Goal: Task Accomplishment & Management: Manage account settings

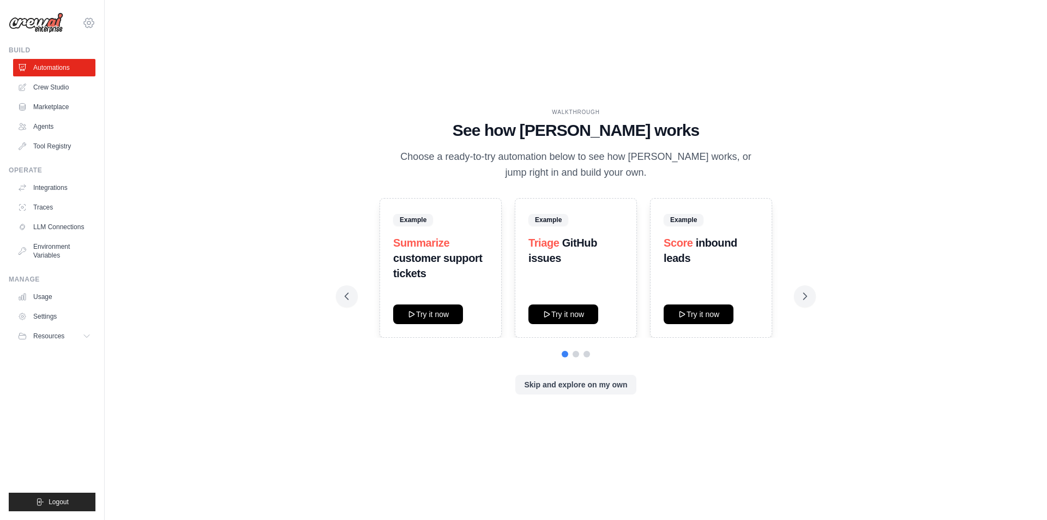
click at [91, 27] on icon at bounding box center [88, 22] width 13 height 13
click at [81, 78] on link "Settings" at bounding box center [89, 74] width 96 height 20
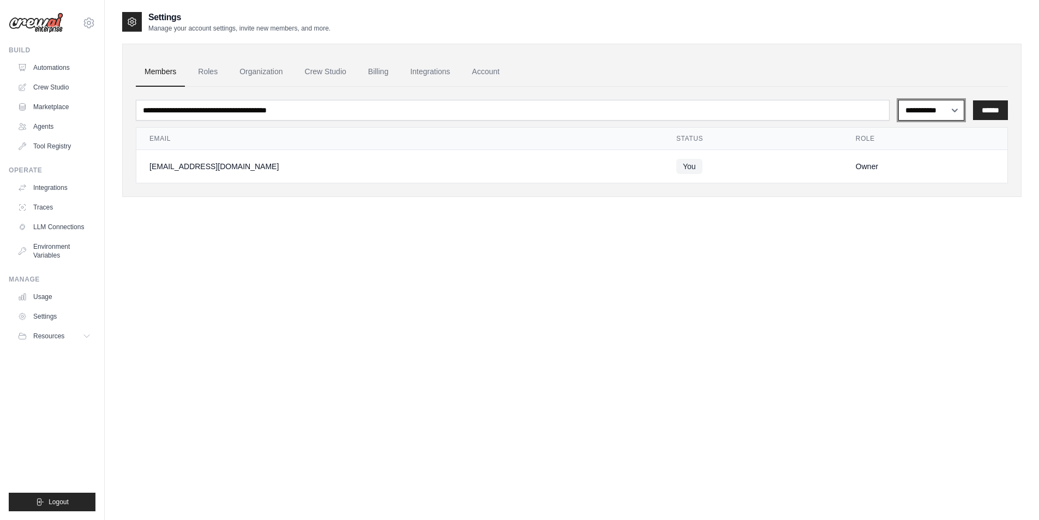
click at [949, 110] on select "**********" at bounding box center [931, 110] width 66 height 21
drag, startPoint x: 204, startPoint y: 239, endPoint x: 138, endPoint y: 216, distance: 70.2
click at [204, 239] on div "**********" at bounding box center [571, 271] width 899 height 520
click at [83, 340] on icon at bounding box center [87, 335] width 9 height 9
click at [43, 313] on link "Settings" at bounding box center [55, 315] width 82 height 17
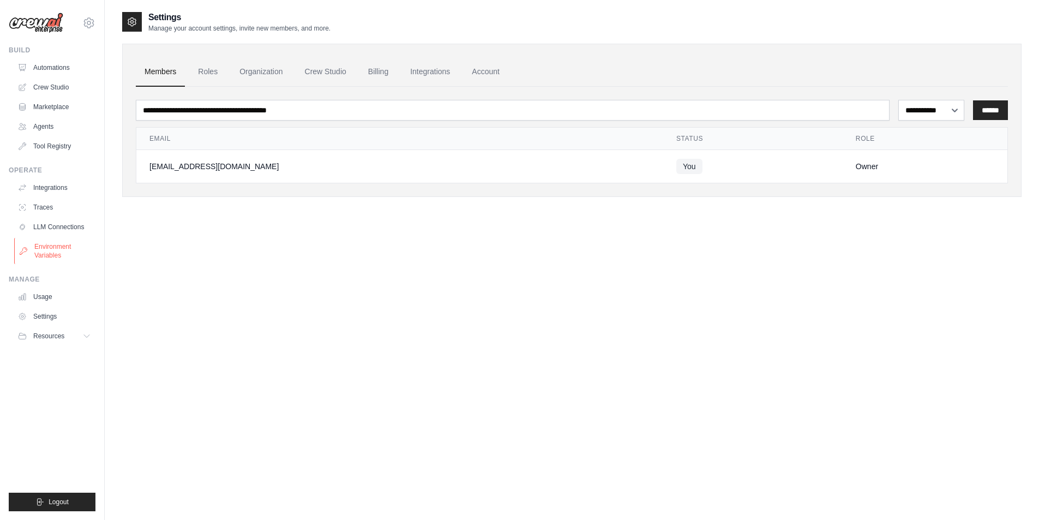
click at [58, 250] on link "Environment Variables" at bounding box center [55, 251] width 82 height 26
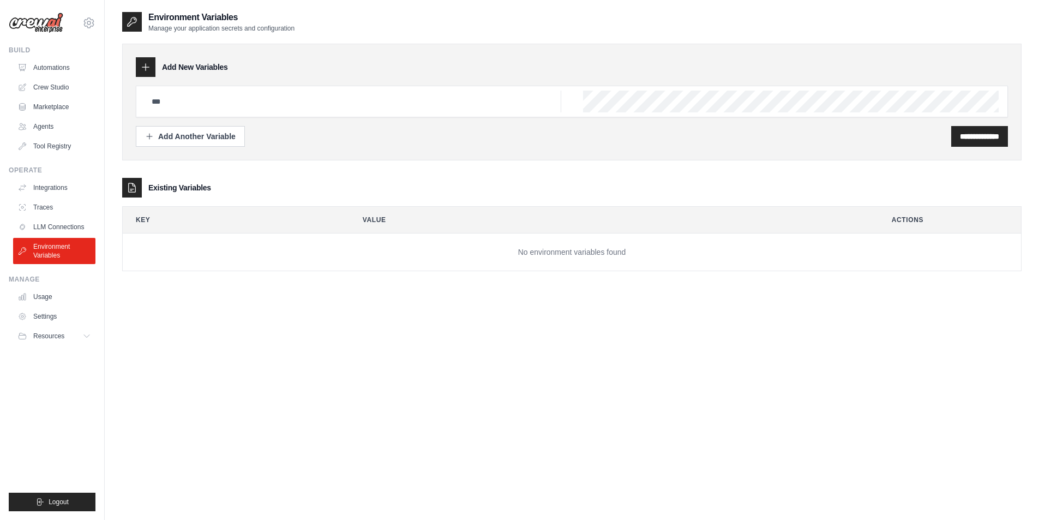
click at [142, 69] on icon at bounding box center [145, 67] width 11 height 11
click at [148, 69] on icon at bounding box center [145, 67] width 11 height 11
drag, startPoint x: 257, startPoint y: 116, endPoint x: 257, endPoint y: 106, distance: 10.4
click at [257, 114] on div at bounding box center [572, 102] width 872 height 32
click at [257, 106] on input "text" at bounding box center [353, 102] width 416 height 22
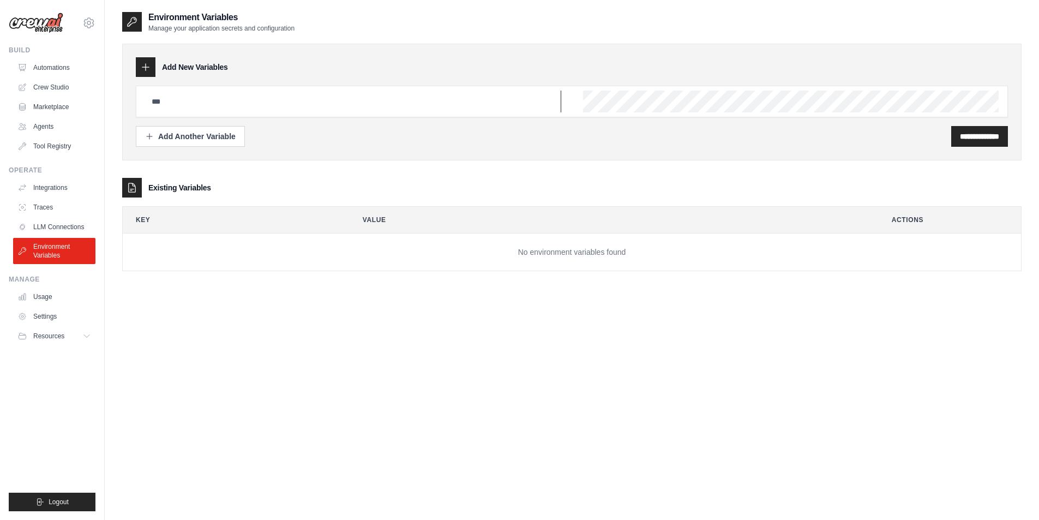
click at [257, 106] on input "text" at bounding box center [353, 102] width 416 height 22
click at [257, 105] on input "text" at bounding box center [353, 102] width 416 height 22
click at [185, 93] on input "text" at bounding box center [353, 102] width 416 height 22
drag, startPoint x: 144, startPoint y: 64, endPoint x: 147, endPoint y: 74, distance: 10.2
click at [144, 63] on icon at bounding box center [145, 67] width 11 height 11
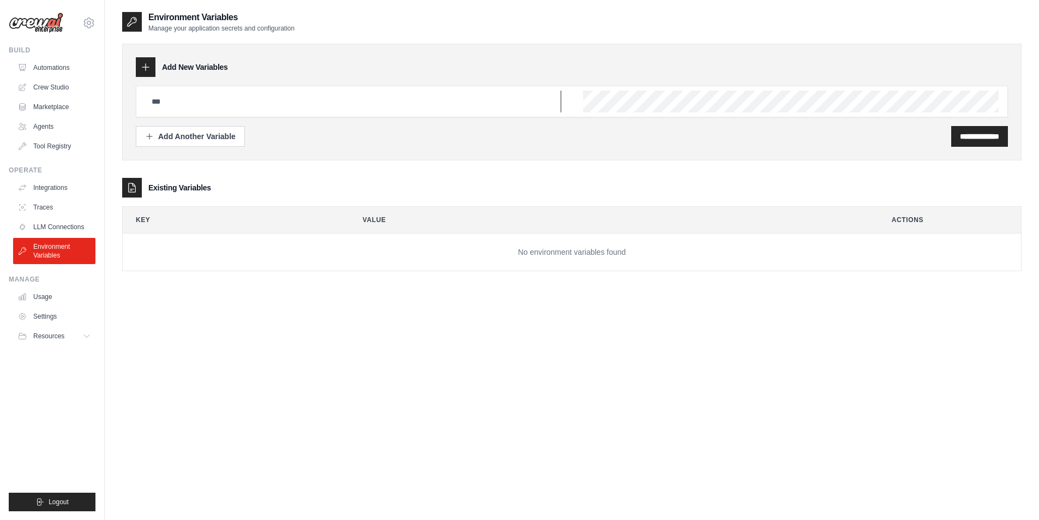
click at [175, 97] on input "text" at bounding box center [353, 102] width 416 height 22
click at [238, 100] on input "text" at bounding box center [353, 102] width 416 height 22
paste input "**********"
type input "**********"
click at [143, 65] on icon at bounding box center [145, 67] width 11 height 11
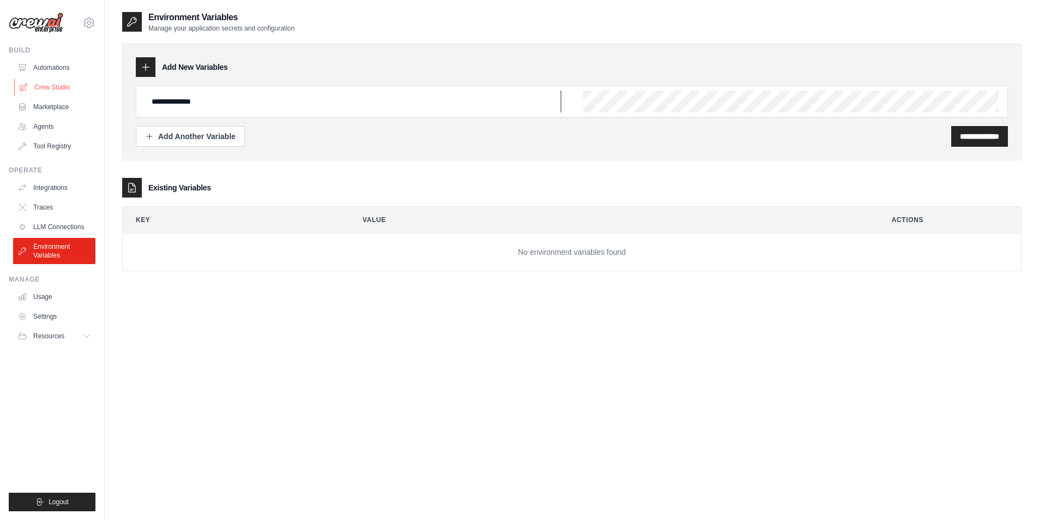
drag, startPoint x: 299, startPoint y: 95, endPoint x: 63, endPoint y: 87, distance: 236.2
click at [63, 87] on div "mahihashafique@gmail.com Settings Build Automations Crew Studio" at bounding box center [519, 270] width 1039 height 541
drag, startPoint x: 814, startPoint y: 305, endPoint x: 598, endPoint y: 269, distance: 218.9
click at [799, 310] on div "**********" at bounding box center [571, 271] width 899 height 520
click at [42, 230] on link "LLM Connections" at bounding box center [55, 226] width 82 height 17
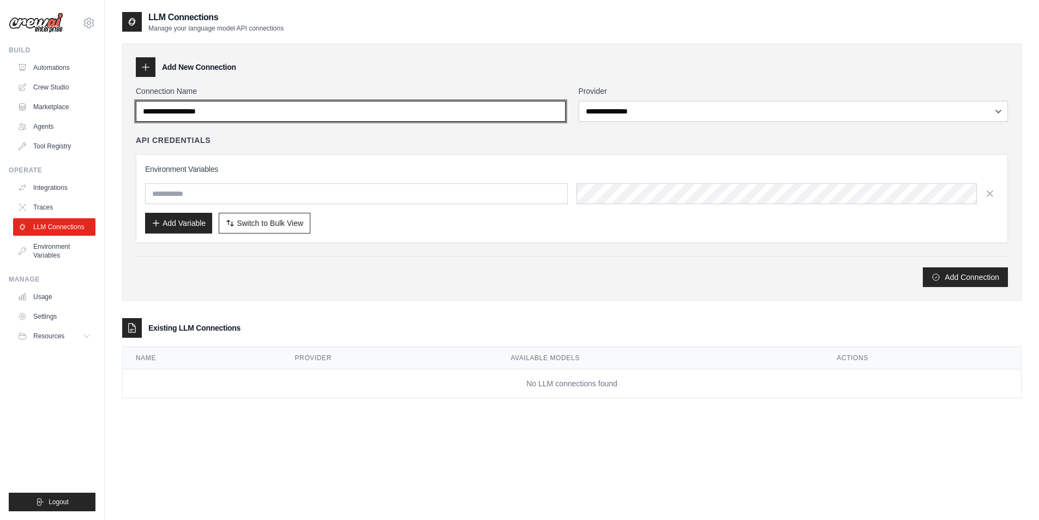
click at [342, 117] on input "Connection Name" at bounding box center [351, 111] width 430 height 21
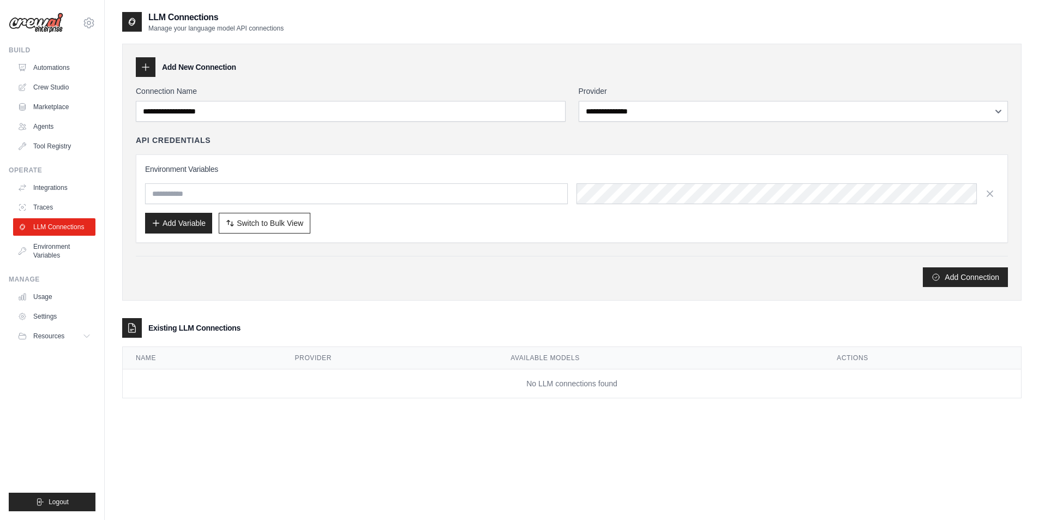
click at [419, 141] on div "API Credentials" at bounding box center [572, 140] width 872 height 11
click at [32, 206] on link "Traces" at bounding box center [55, 206] width 82 height 17
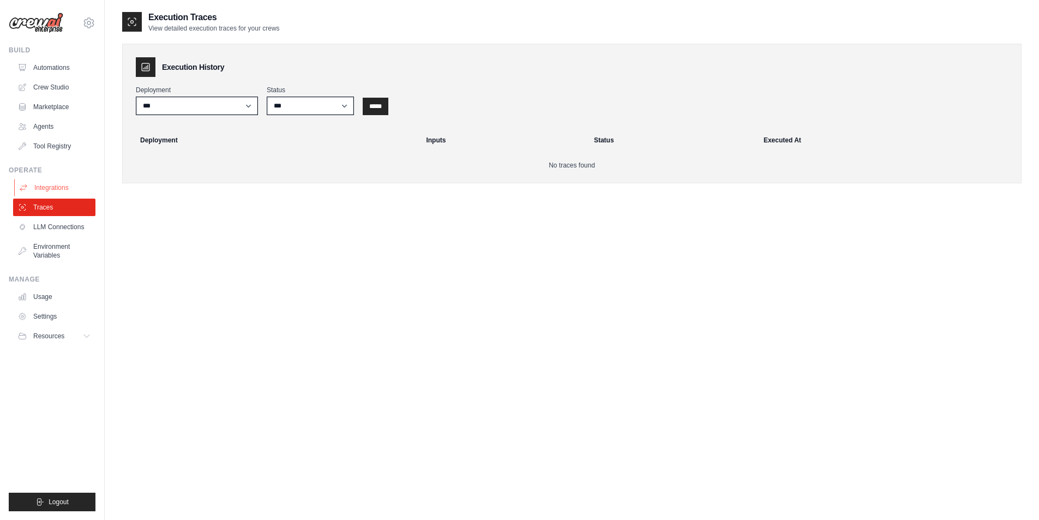
click at [42, 190] on link "Integrations" at bounding box center [55, 187] width 82 height 17
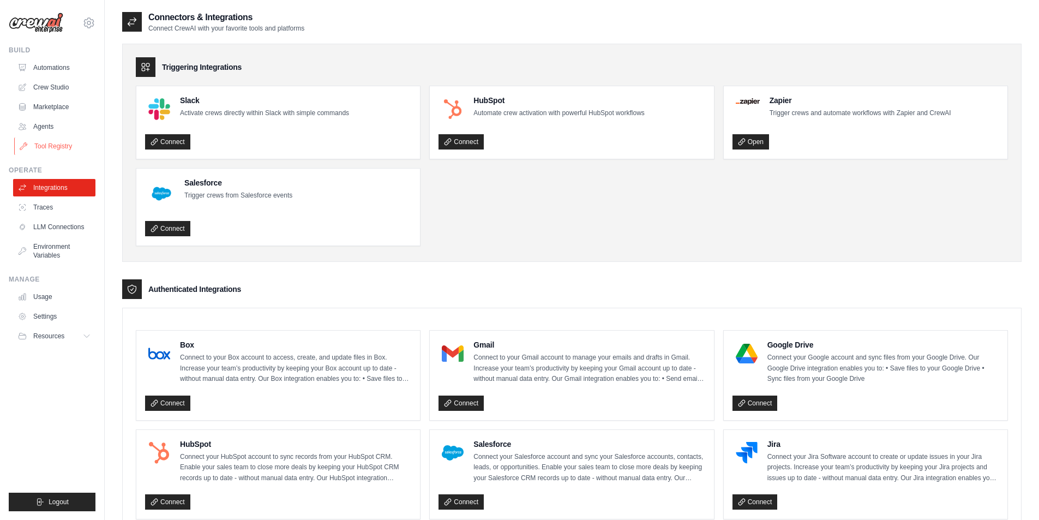
click at [44, 147] on link "Tool Registry" at bounding box center [55, 145] width 82 height 17
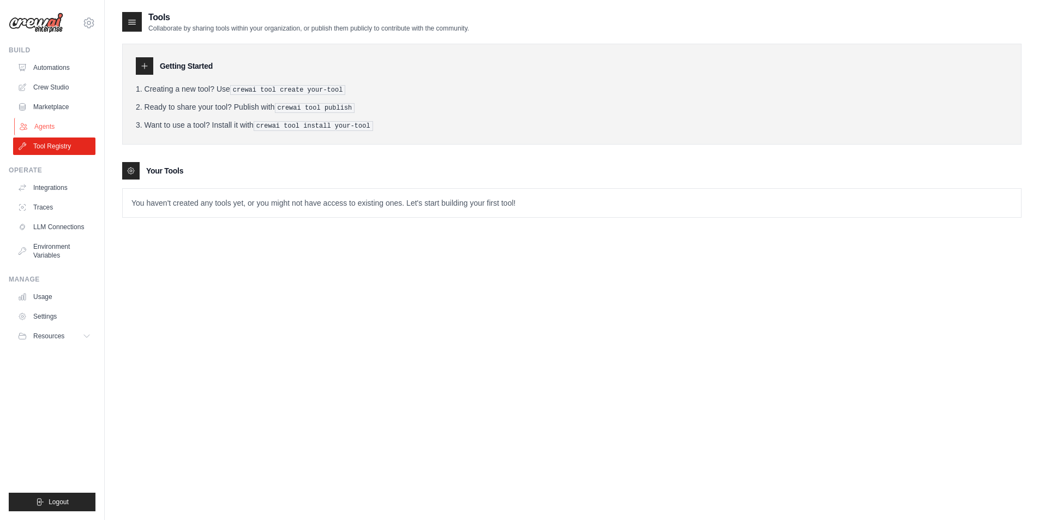
click at [46, 122] on link "Agents" at bounding box center [55, 126] width 82 height 17
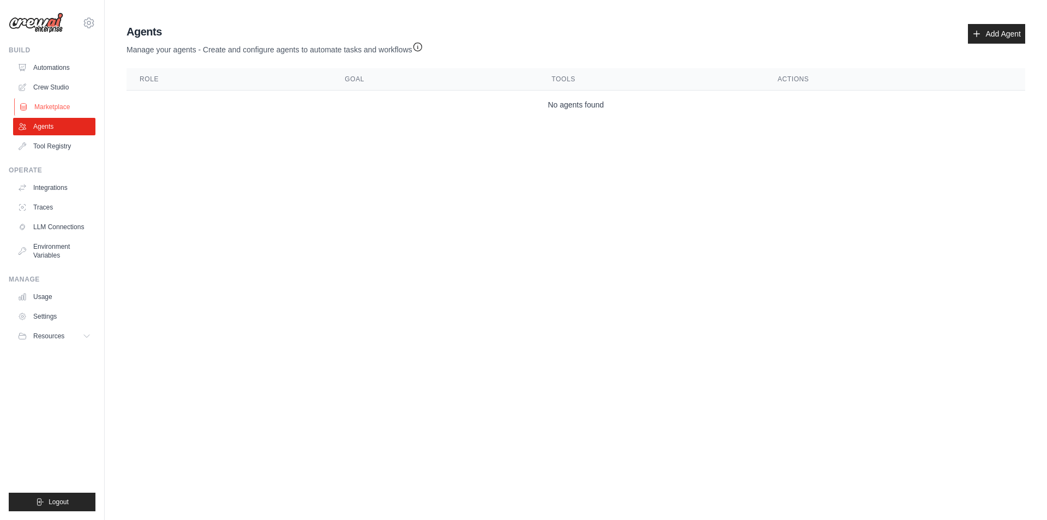
click at [45, 104] on link "Marketplace" at bounding box center [55, 106] width 82 height 17
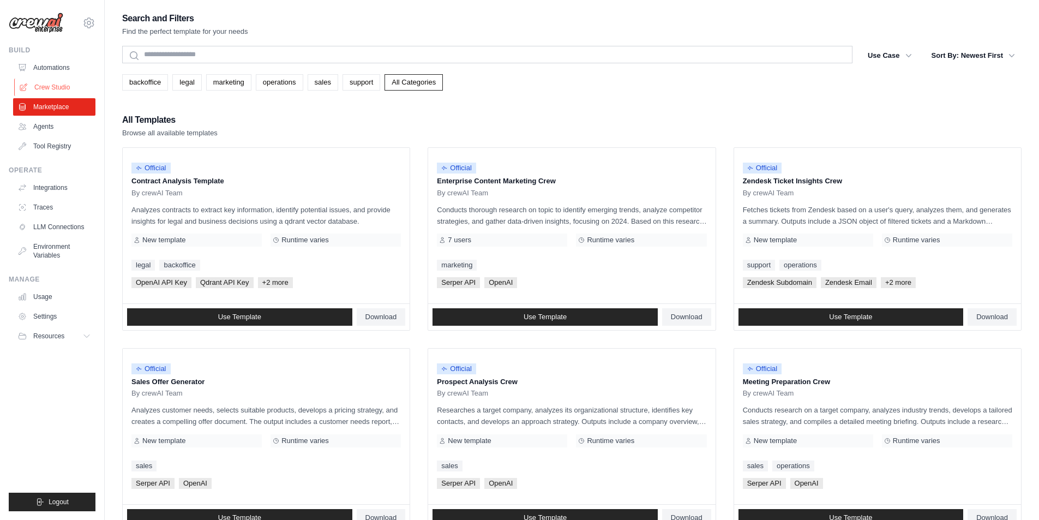
click at [57, 85] on link "Crew Studio" at bounding box center [55, 87] width 82 height 17
click at [49, 89] on link "Crew Studio" at bounding box center [55, 87] width 82 height 17
click at [58, 70] on link "Automations" at bounding box center [55, 67] width 82 height 17
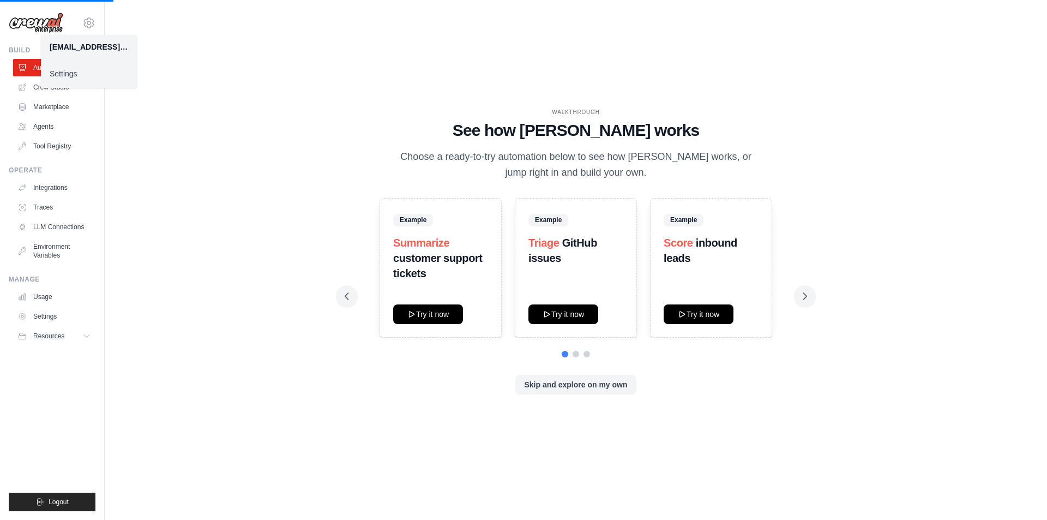
click at [332, 166] on div "WALKTHROUGH See how CrewAI works Choose a ready-to-try automation below to see …" at bounding box center [575, 260] width 489 height 304
click at [272, 183] on div "WALKTHROUGH See how CrewAI works Choose a ready-to-try automation below to see …" at bounding box center [575, 260] width 907 height 498
click at [263, 328] on div "WALKTHROUGH See how CrewAI works Choose a ready-to-try automation below to see …" at bounding box center [575, 260] width 907 height 498
click at [240, 70] on div "WALKTHROUGH See how CrewAI works Choose a ready-to-try automation below to see …" at bounding box center [575, 260] width 907 height 498
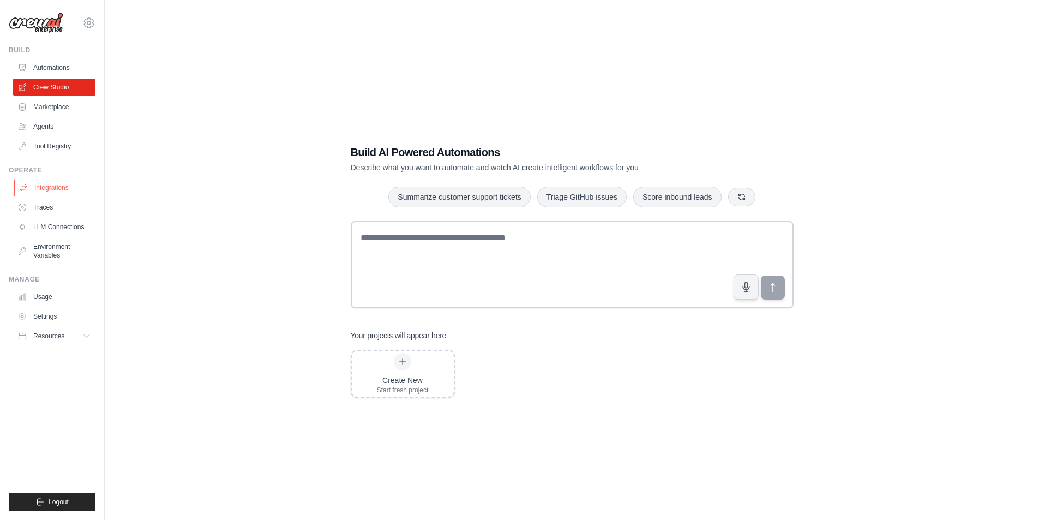
click at [43, 190] on link "Integrations" at bounding box center [55, 187] width 82 height 17
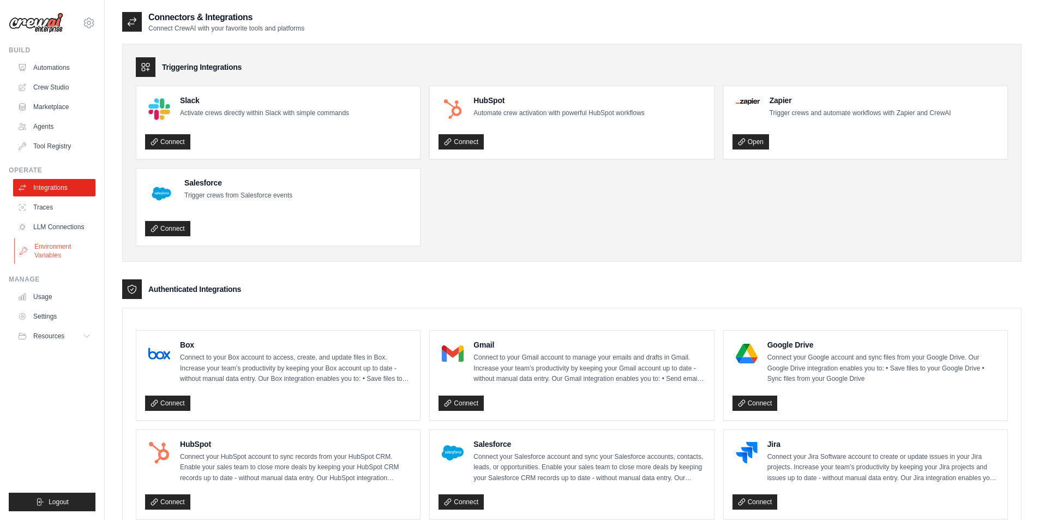
click at [47, 244] on link "Environment Variables" at bounding box center [55, 251] width 82 height 26
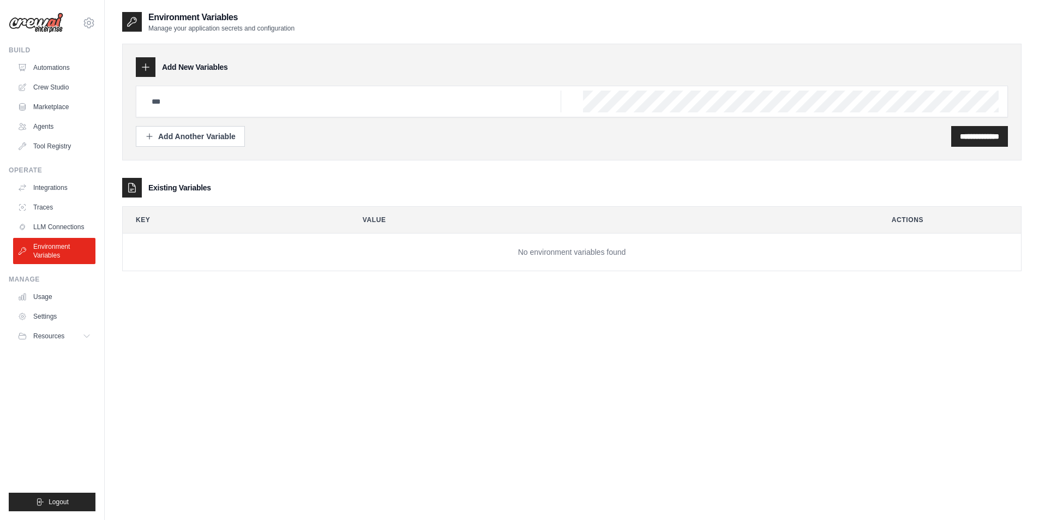
click at [158, 72] on div "Add New Variables" at bounding box center [572, 67] width 872 height 20
click at [146, 63] on icon at bounding box center [145, 67] width 11 height 11
click at [186, 135] on div "Add Another Variable" at bounding box center [190, 135] width 91 height 11
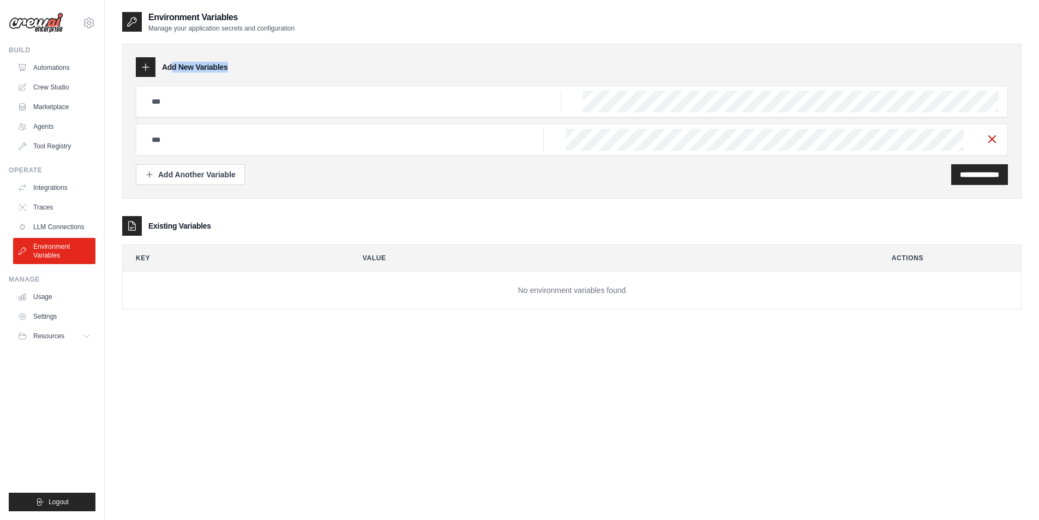
click at [996, 143] on icon "button" at bounding box center [991, 138] width 13 height 13
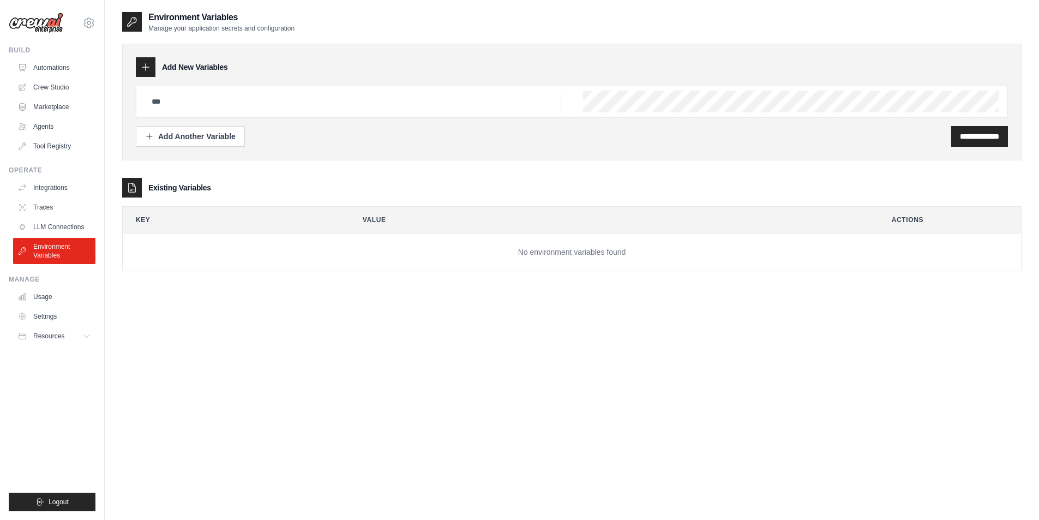
click at [977, 116] on div at bounding box center [572, 102] width 872 height 32
click at [130, 189] on icon at bounding box center [131, 187] width 11 height 11
click at [150, 221] on th "Key" at bounding box center [232, 220] width 218 height 26
click at [92, 20] on icon at bounding box center [89, 22] width 10 height 9
click at [67, 74] on link "Settings" at bounding box center [89, 74] width 96 height 20
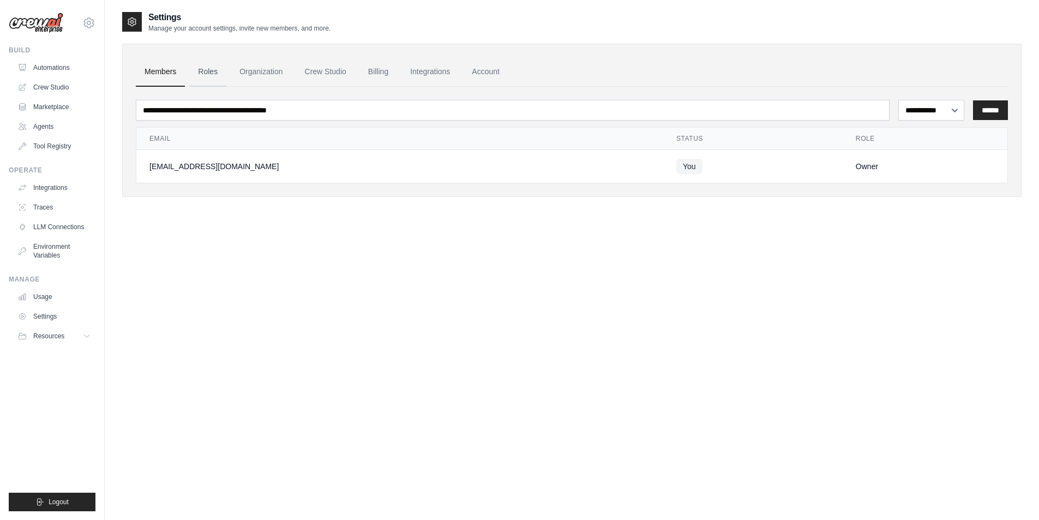
click at [210, 69] on link "Roles" at bounding box center [207, 71] width 37 height 29
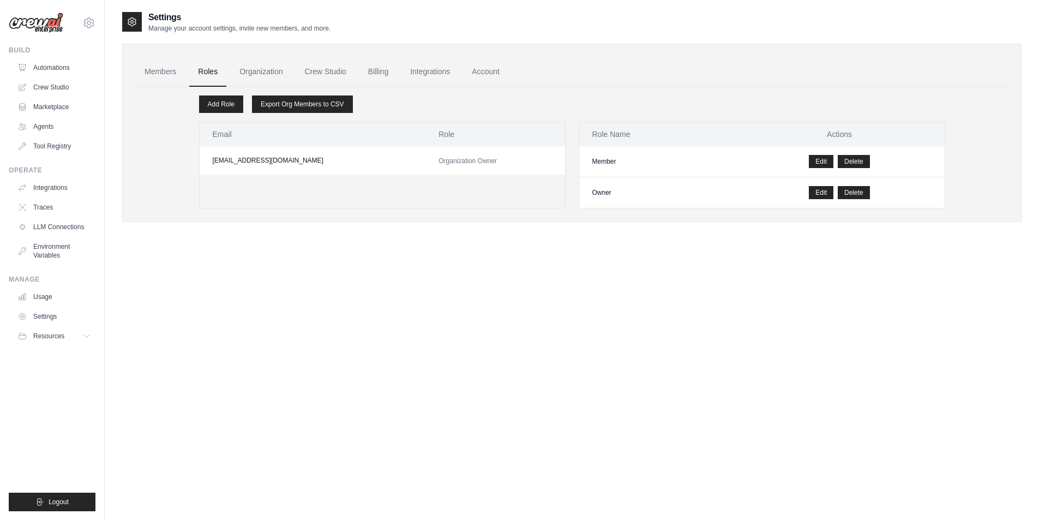
click at [266, 74] on link "Organization" at bounding box center [261, 71] width 61 height 29
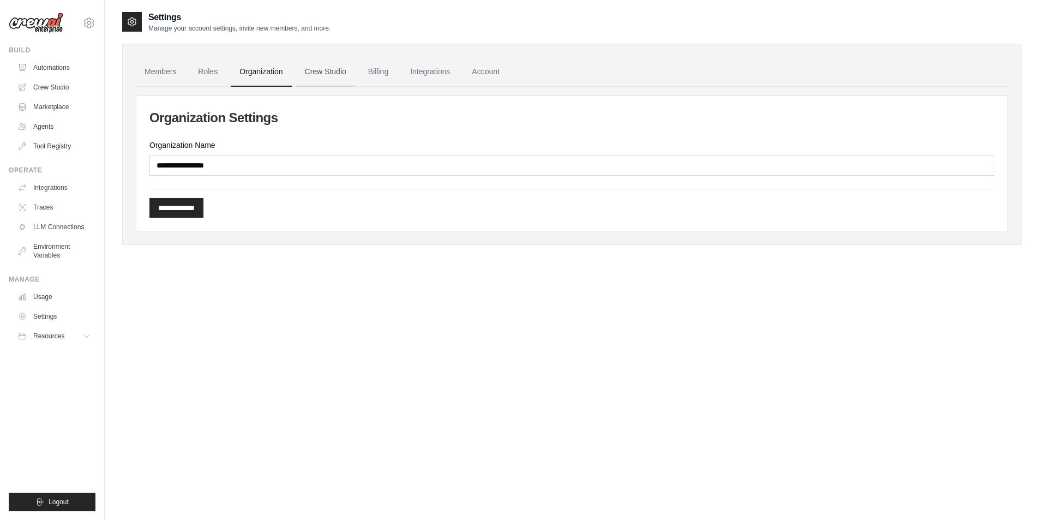
click at [324, 72] on link "Crew Studio" at bounding box center [325, 71] width 59 height 29
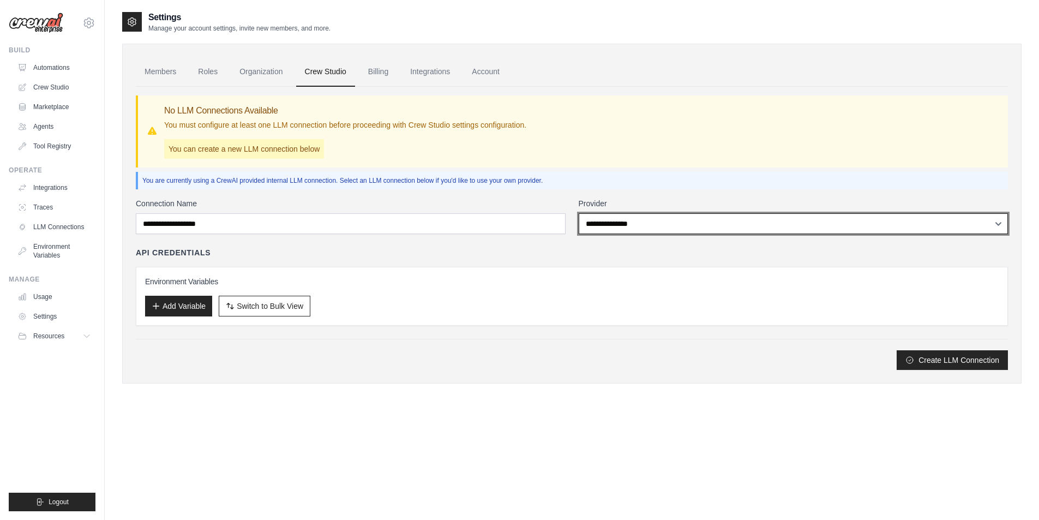
click at [628, 230] on select "**********" at bounding box center [793, 223] width 430 height 21
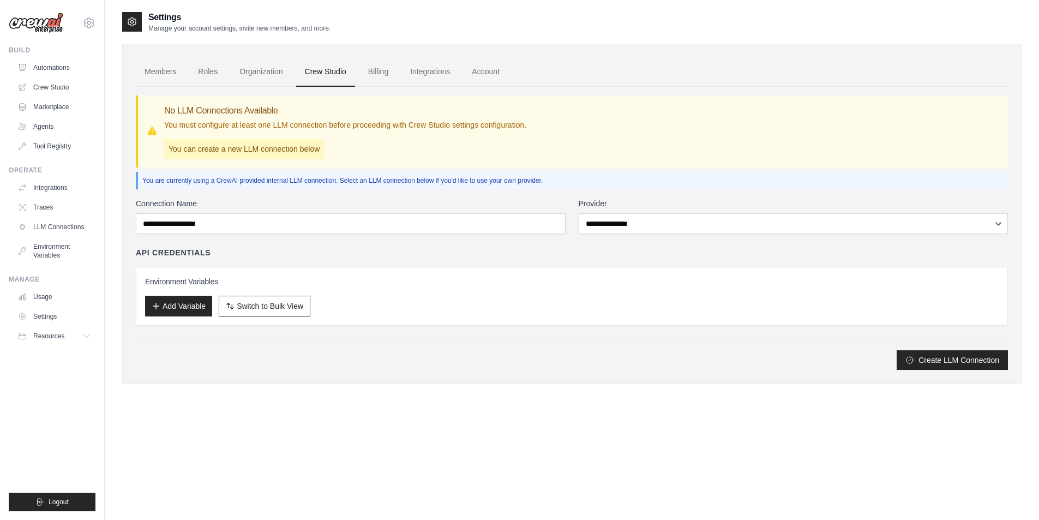
click at [530, 285] on h3 "Environment Variables" at bounding box center [571, 281] width 853 height 11
drag, startPoint x: 148, startPoint y: 180, endPoint x: 322, endPoint y: 180, distance: 173.9
click at [322, 180] on p "You are currently using a CrewAI provided internal LLM connection. Select an LL…" at bounding box center [572, 180] width 861 height 9
click at [298, 195] on div "**********" at bounding box center [572, 228] width 872 height 283
click at [442, 188] on div "You are currently using a CrewAI provided internal LLM connection. Select an LL…" at bounding box center [572, 180] width 872 height 17
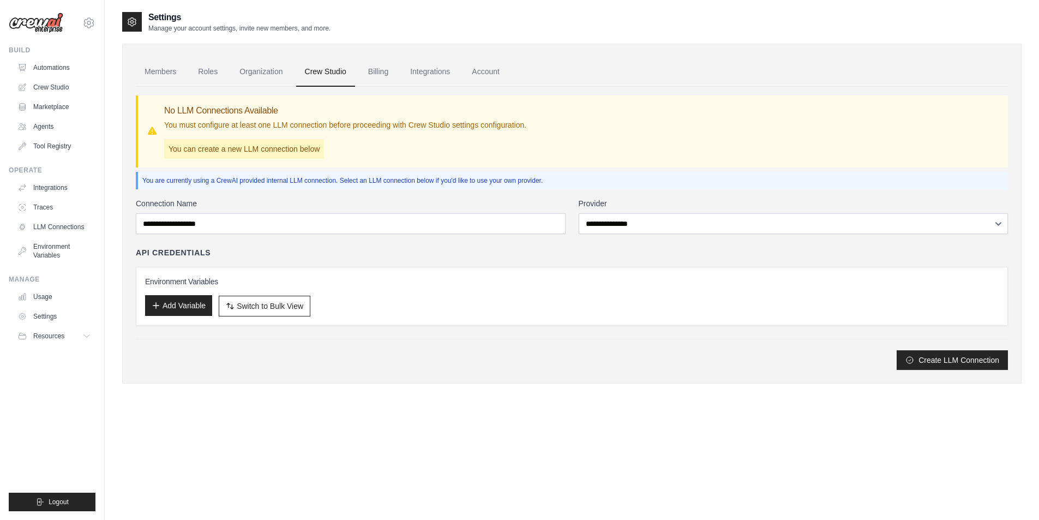
click at [192, 303] on button "Add Variable" at bounding box center [178, 305] width 67 height 21
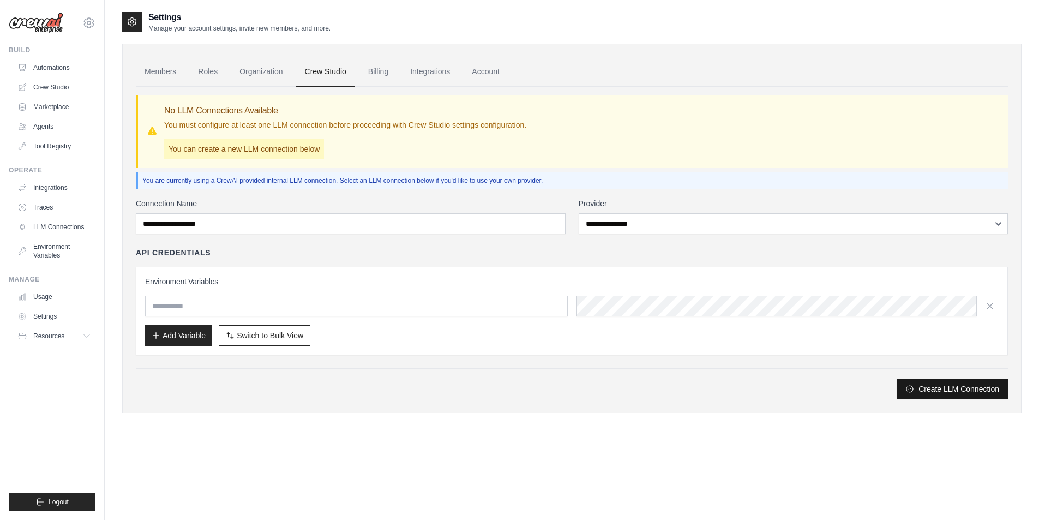
click at [947, 393] on button "Create LLM Connection" at bounding box center [951, 389] width 111 height 20
click at [991, 306] on icon "button" at bounding box center [989, 305] width 5 height 5
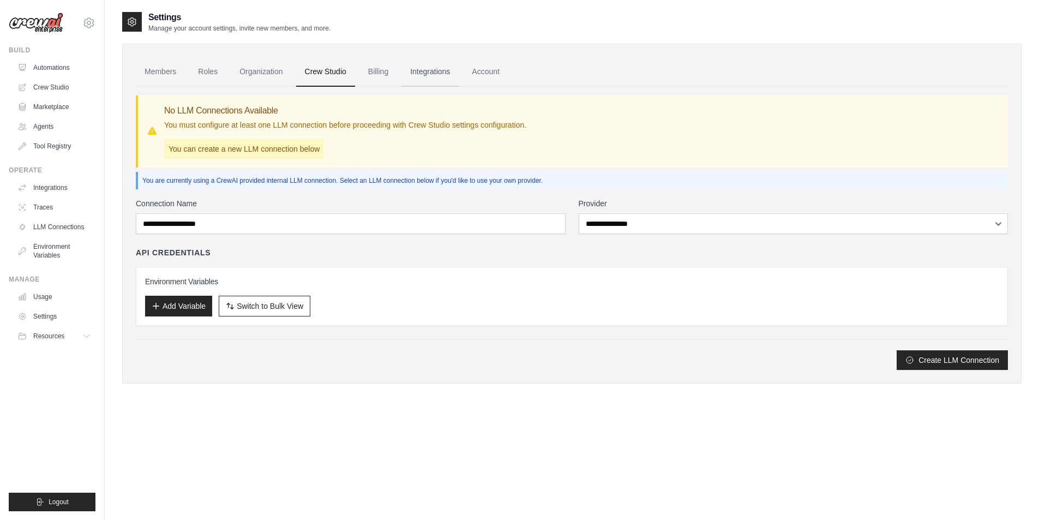
click at [419, 71] on link "Integrations" at bounding box center [429, 71] width 57 height 29
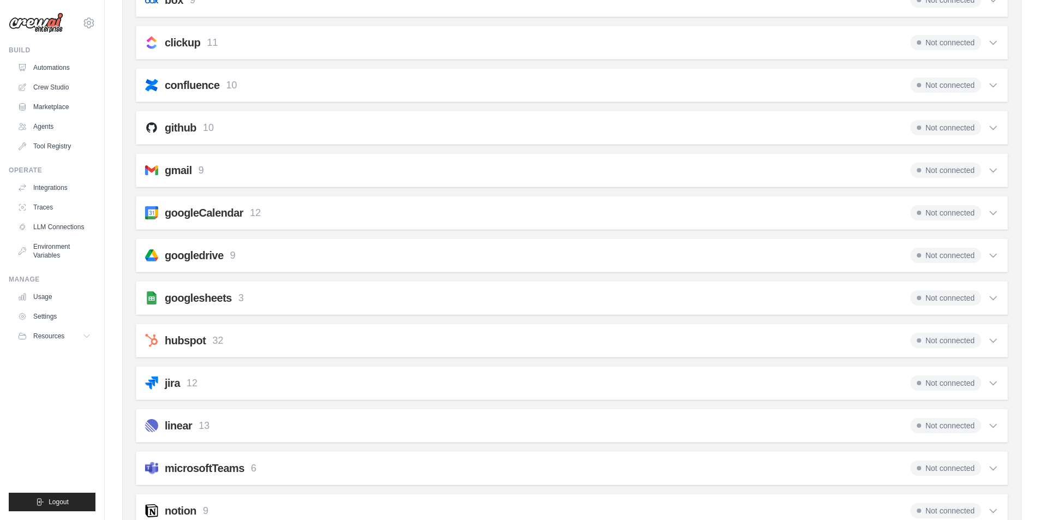
scroll to position [382, 0]
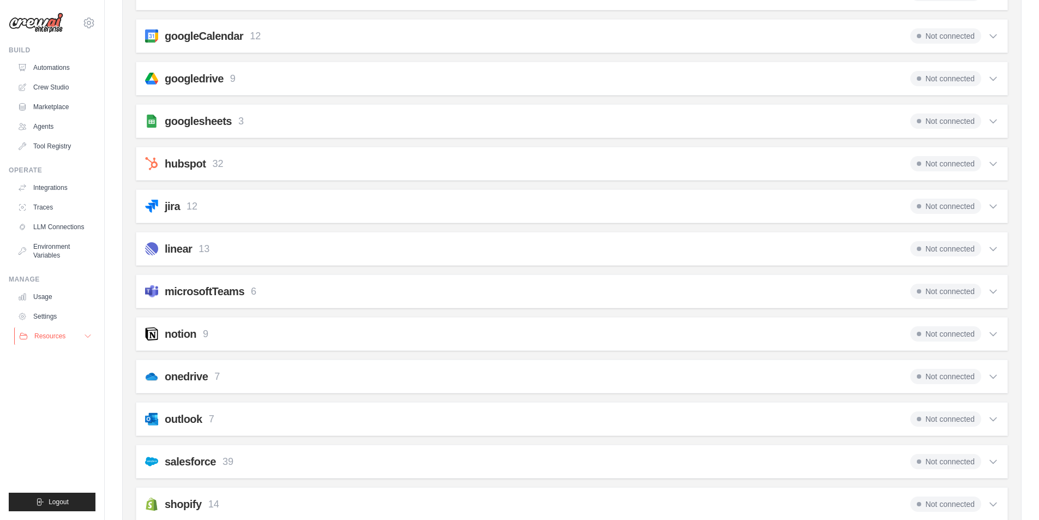
click at [88, 335] on icon at bounding box center [87, 335] width 9 height 9
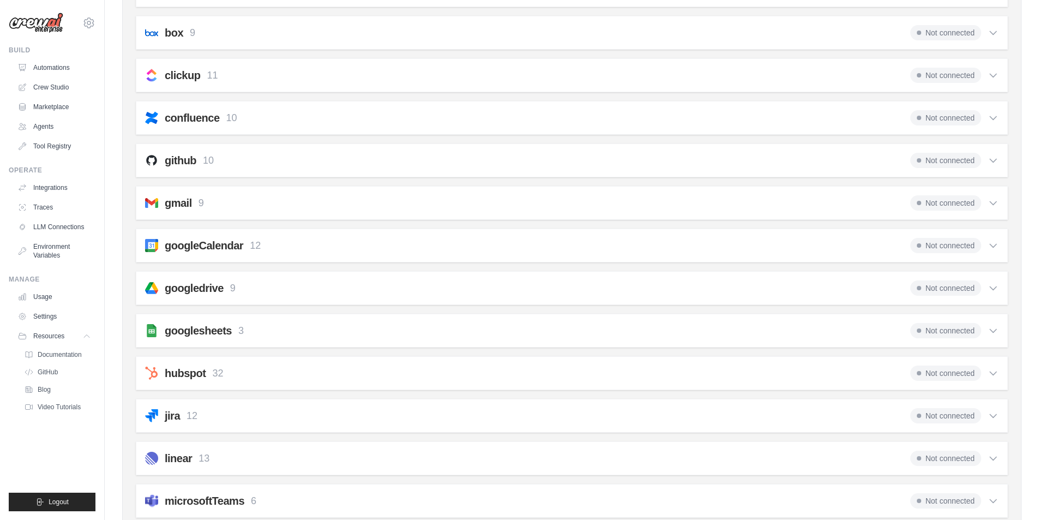
scroll to position [109, 0]
